Goal: Obtain resource: Obtain resource

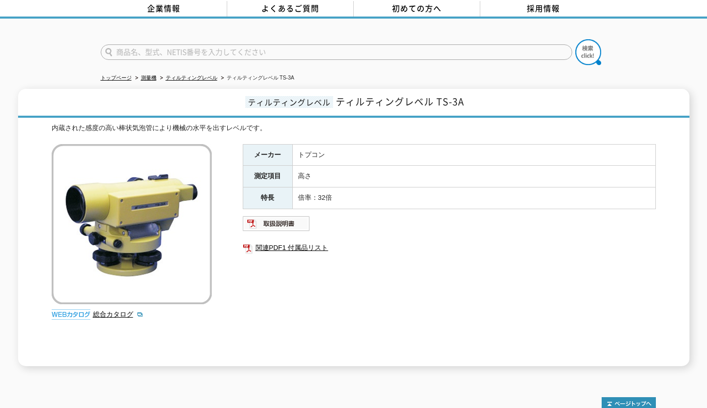
scroll to position [147, 0]
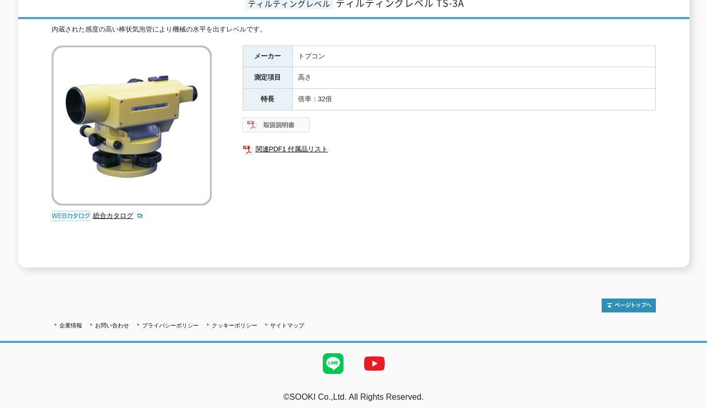
click at [281, 122] on img at bounding box center [277, 125] width 68 height 17
click at [109, 212] on link "総合カタログ" at bounding box center [118, 216] width 51 height 8
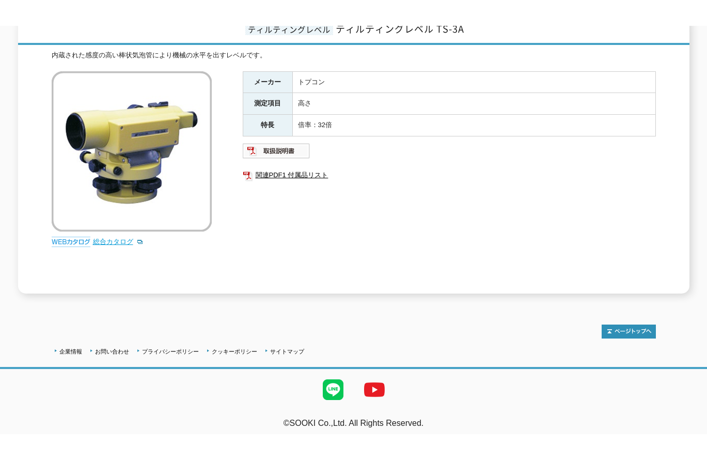
scroll to position [95, 0]
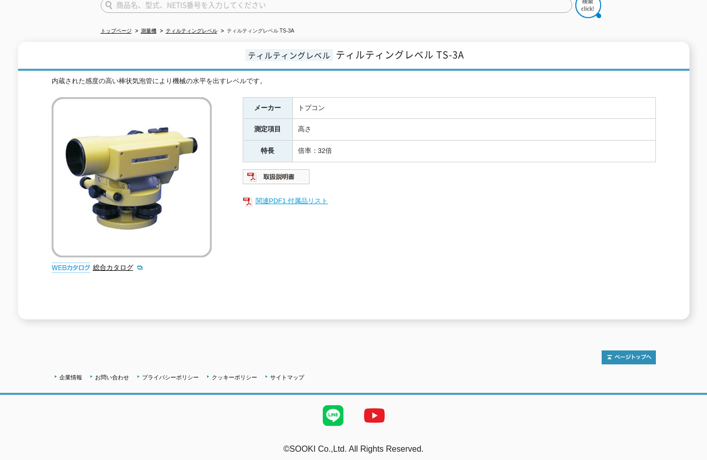
click at [299, 196] on link "関連PDF1 付属品リスト" at bounding box center [449, 200] width 413 height 13
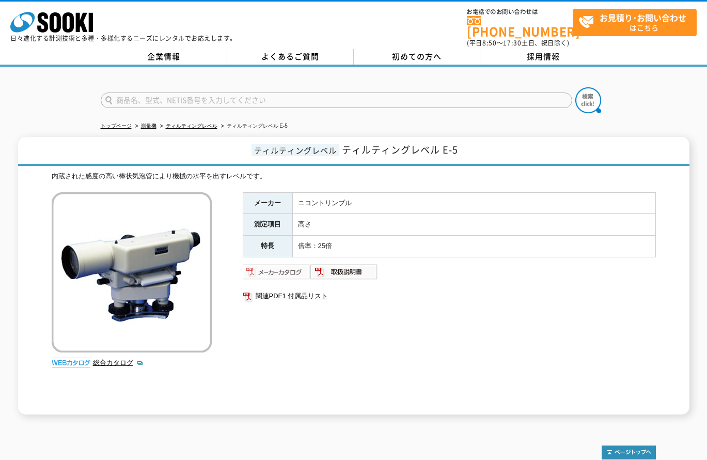
click at [273, 263] on img at bounding box center [277, 271] width 68 height 17
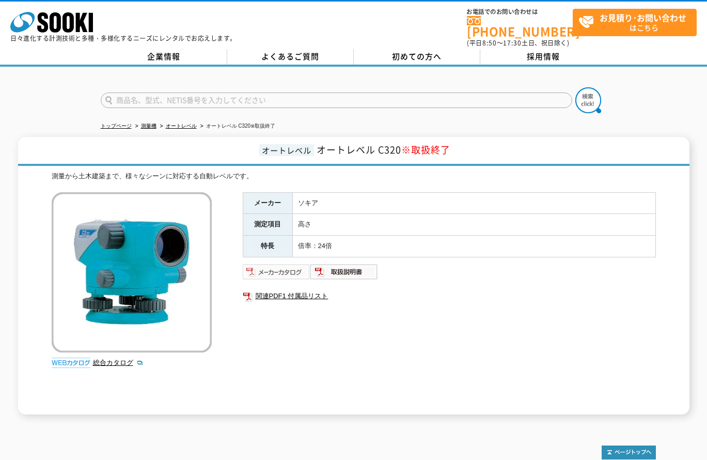
click at [280, 263] on img at bounding box center [277, 271] width 68 height 17
click at [353, 269] on img at bounding box center [344, 271] width 68 height 17
click at [274, 266] on img at bounding box center [277, 271] width 68 height 17
click at [306, 291] on link "関連PDF1 付属品リスト" at bounding box center [449, 295] width 413 height 13
click at [268, 266] on img at bounding box center [277, 271] width 68 height 17
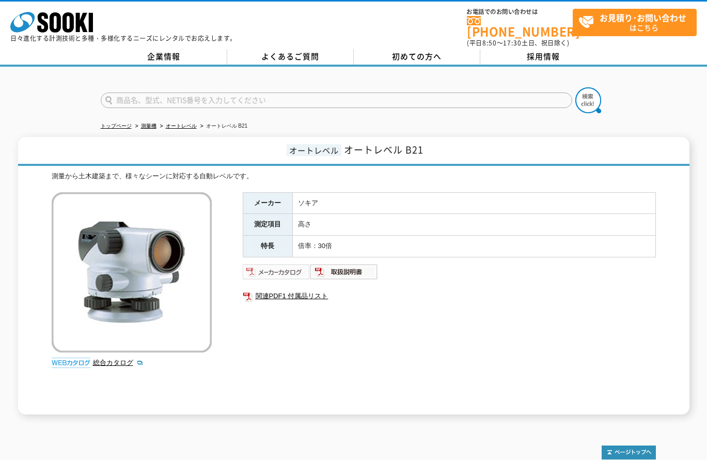
click at [291, 263] on img at bounding box center [277, 271] width 68 height 17
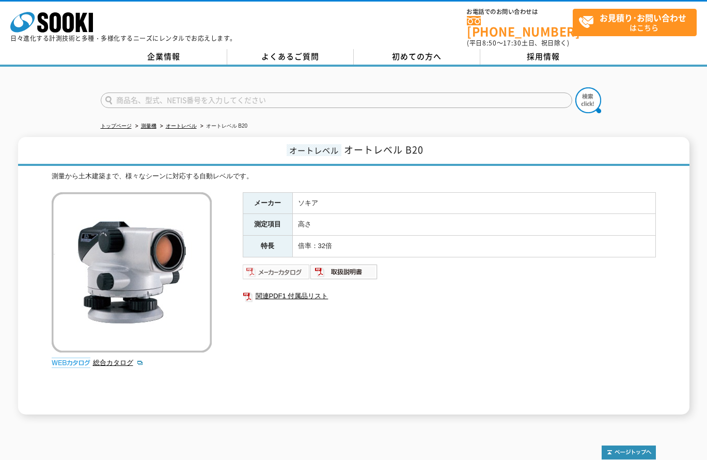
click at [283, 270] on img at bounding box center [277, 271] width 68 height 17
click at [345, 264] on img at bounding box center [344, 271] width 68 height 17
